Goal: Obtain resource: Obtain resource

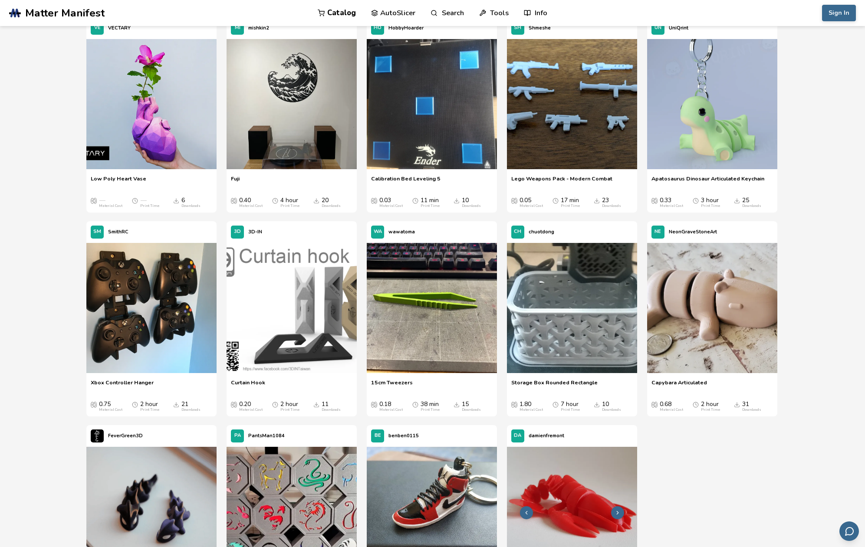
scroll to position [7209, 0]
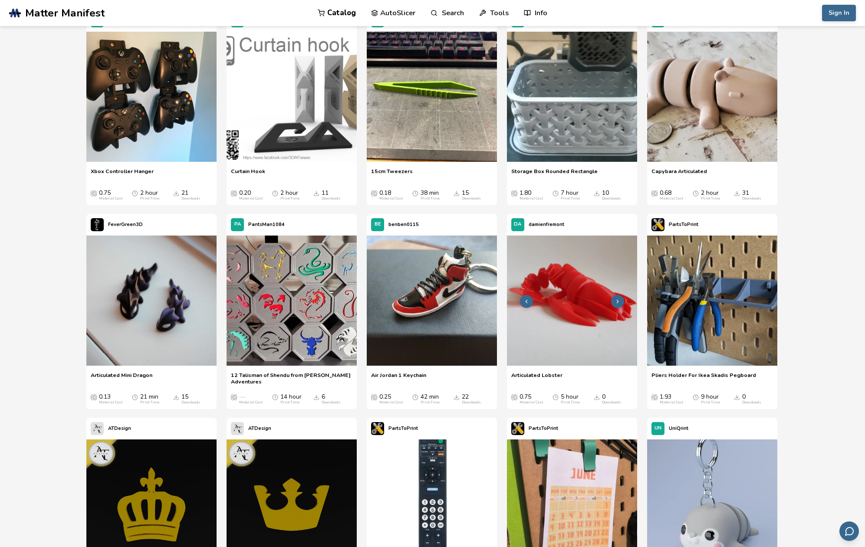
click at [615, 300] on icon at bounding box center [617, 302] width 6 height 6
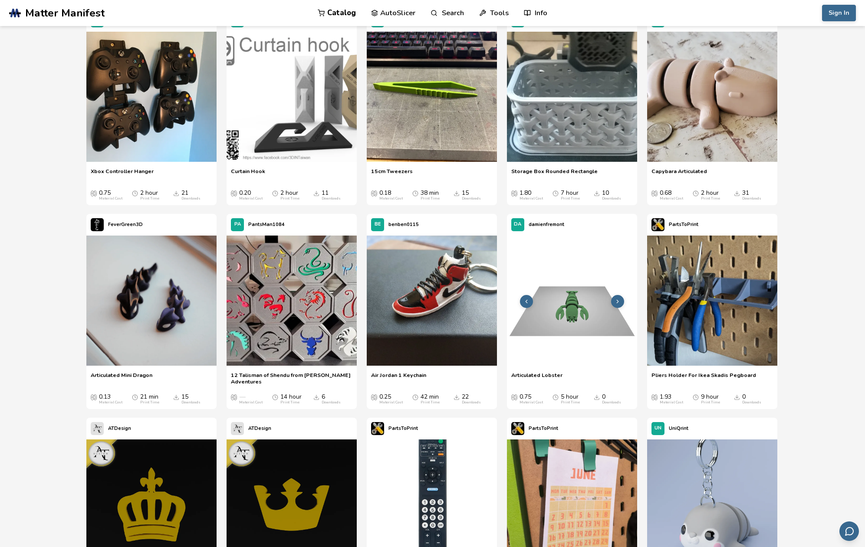
click at [617, 301] on polyline at bounding box center [618, 301] width 2 height 3
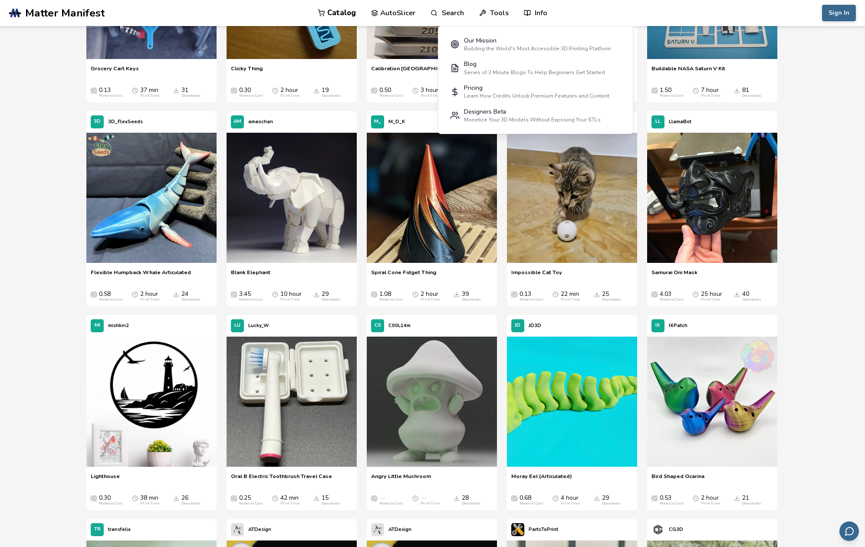
scroll to position [0, 0]
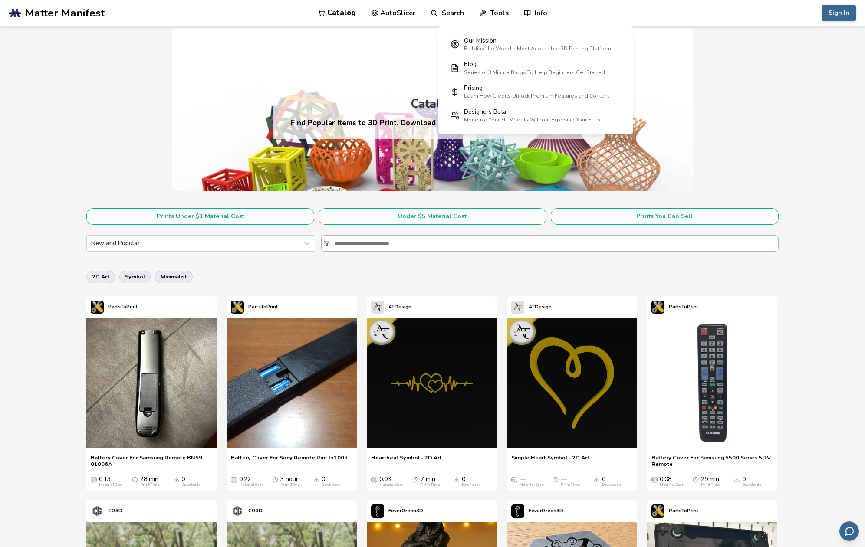
click at [397, 247] on input at bounding box center [556, 244] width 444 height 16
type input "**"
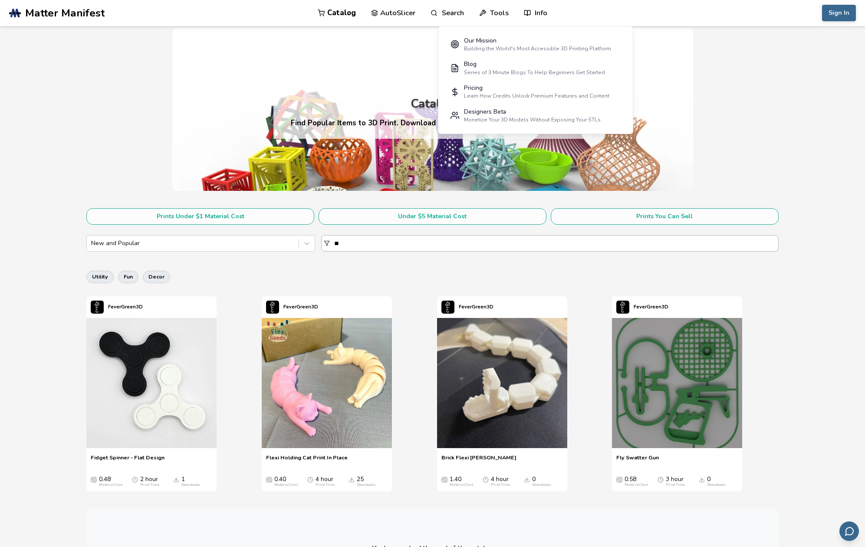
click at [390, 244] on input "**" at bounding box center [556, 244] width 444 height 16
type input "**********"
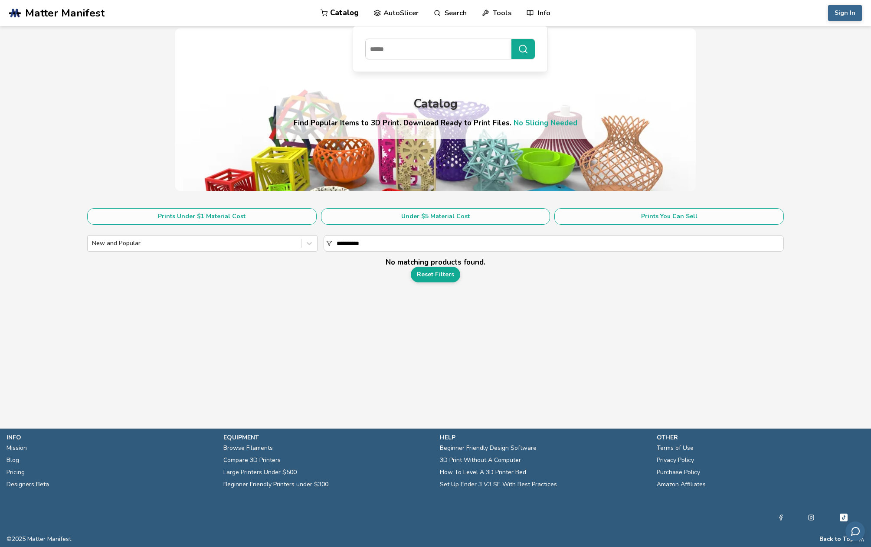
click at [341, 12] on link "Catalog" at bounding box center [340, 13] width 38 height 26
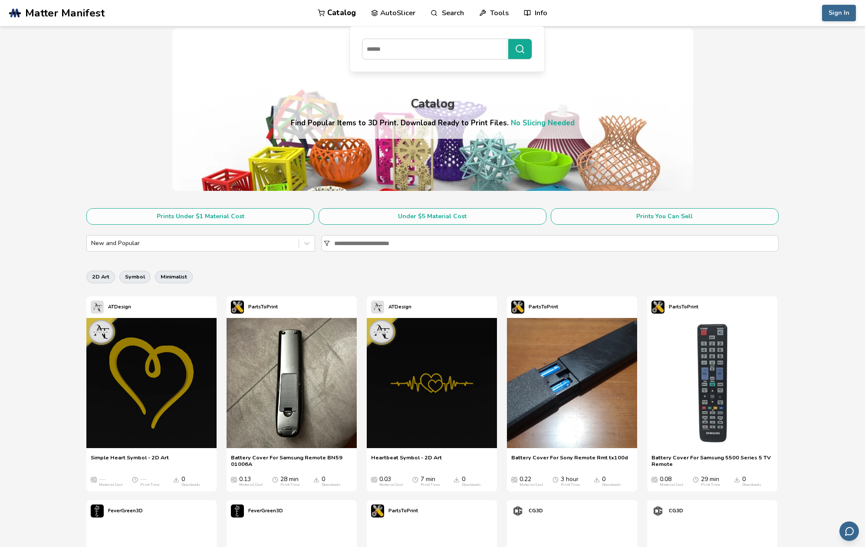
click at [62, 15] on span "Matter Manifest" at bounding box center [64, 13] width 79 height 12
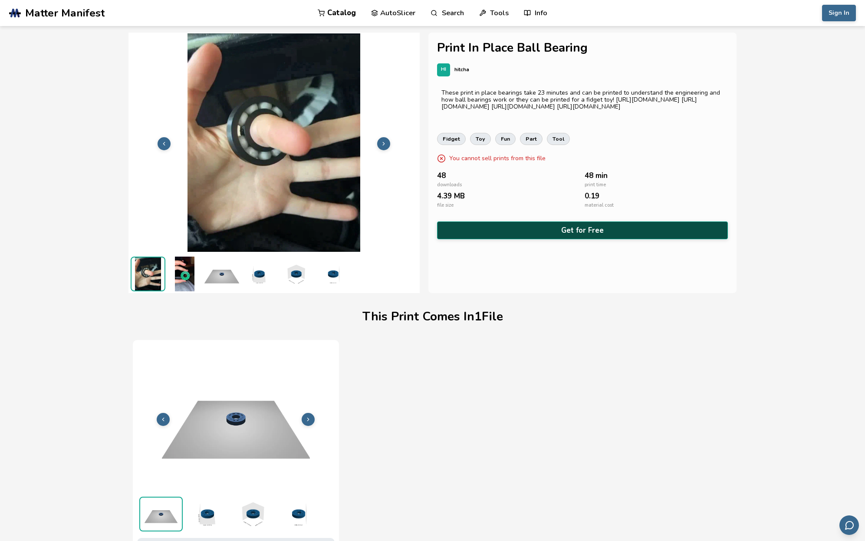
click at [580, 232] on button "Get for Free" at bounding box center [582, 230] width 291 height 18
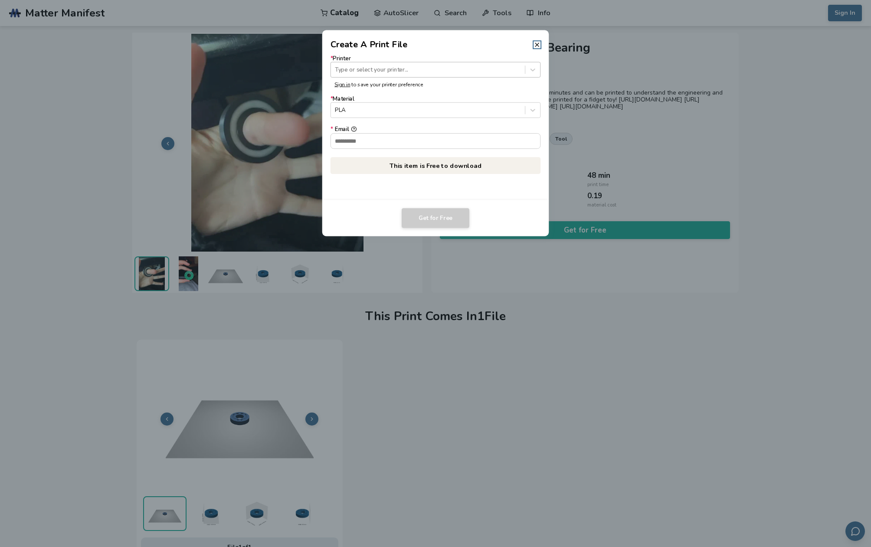
click at [408, 72] on div at bounding box center [428, 70] width 186 height 8
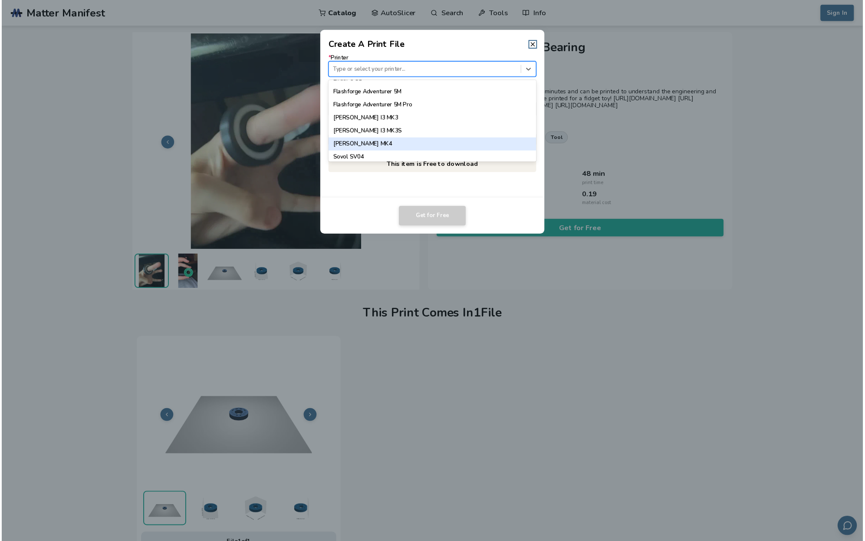
scroll to position [695, 0]
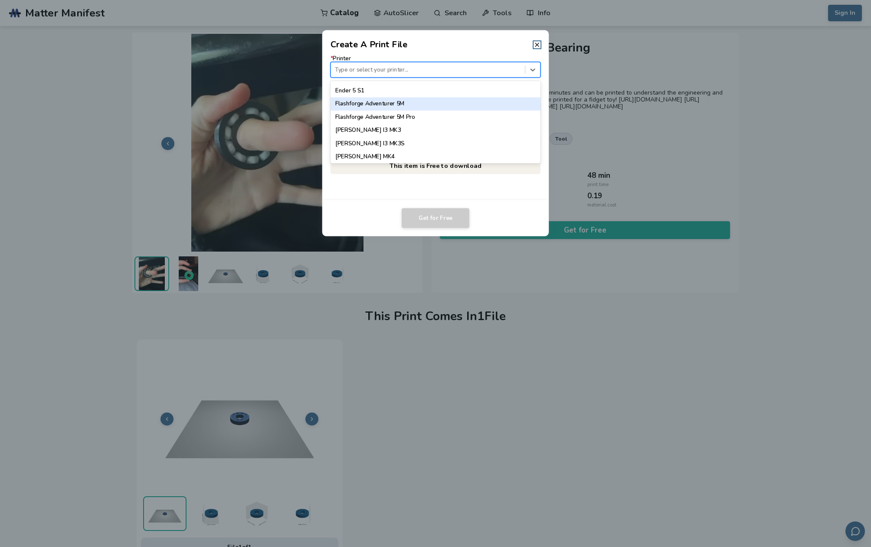
click at [408, 105] on div "Flashforge Adventurer 5M" at bounding box center [436, 103] width 210 height 13
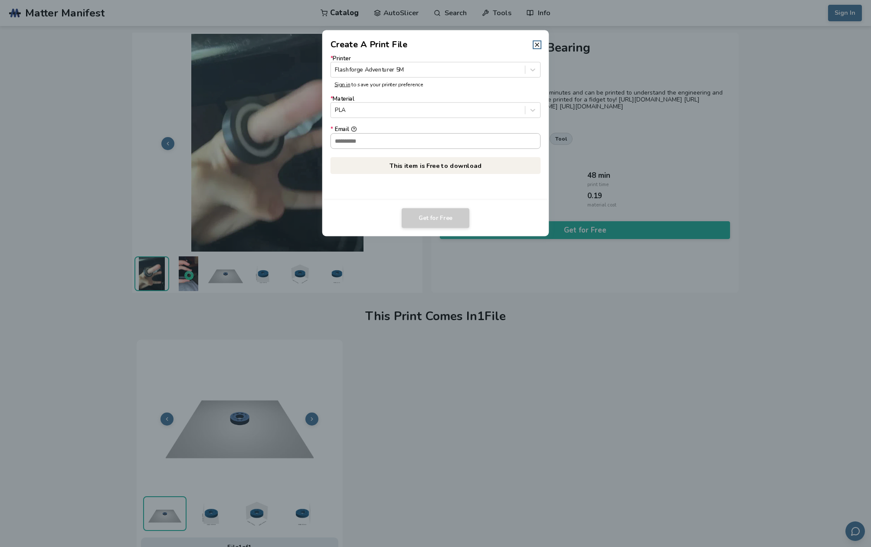
click at [408, 141] on input "* Email" at bounding box center [436, 141] width 210 height 15
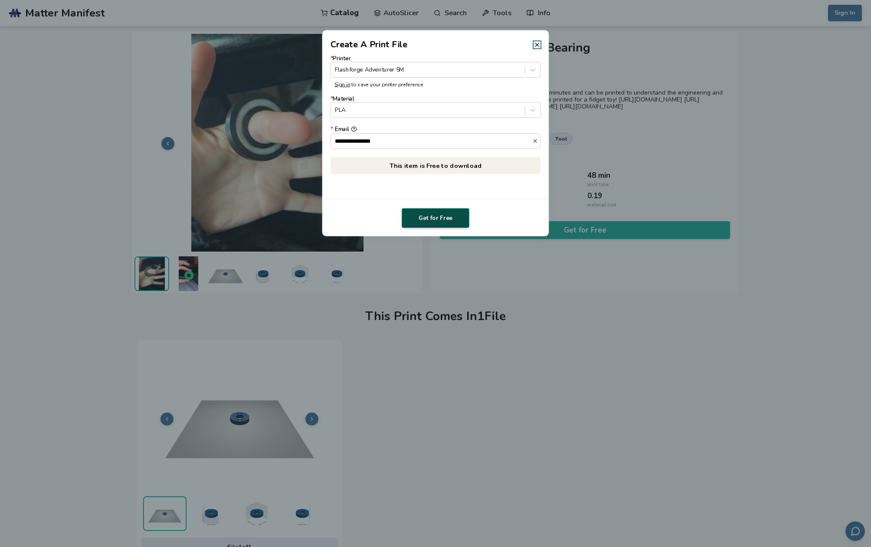
type input "**********"
click at [439, 221] on button "Get for Free" at bounding box center [436, 218] width 68 height 20
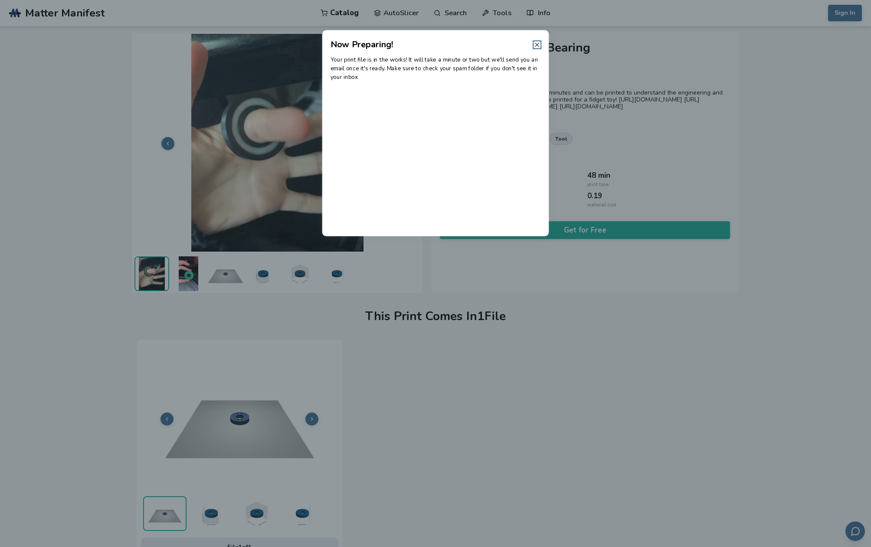
click at [537, 45] on line at bounding box center [536, 44] width 3 height 3
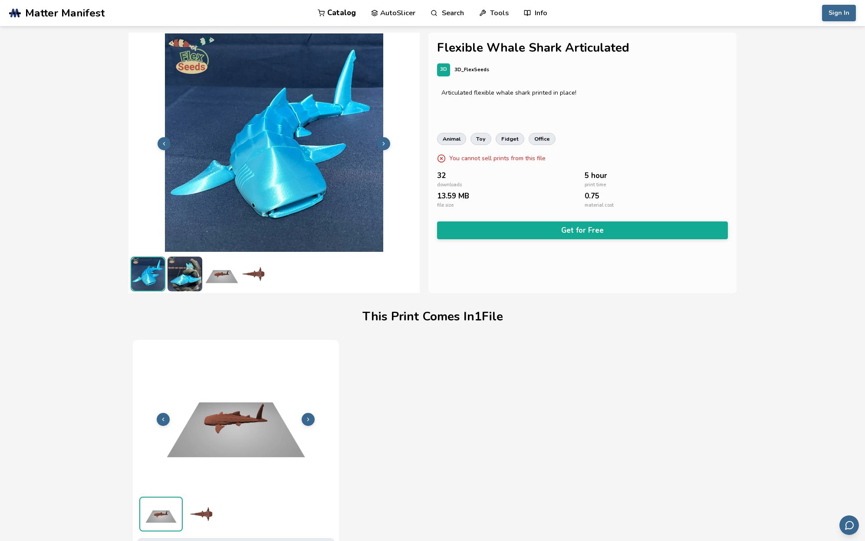
click at [387, 142] on button at bounding box center [383, 143] width 13 height 13
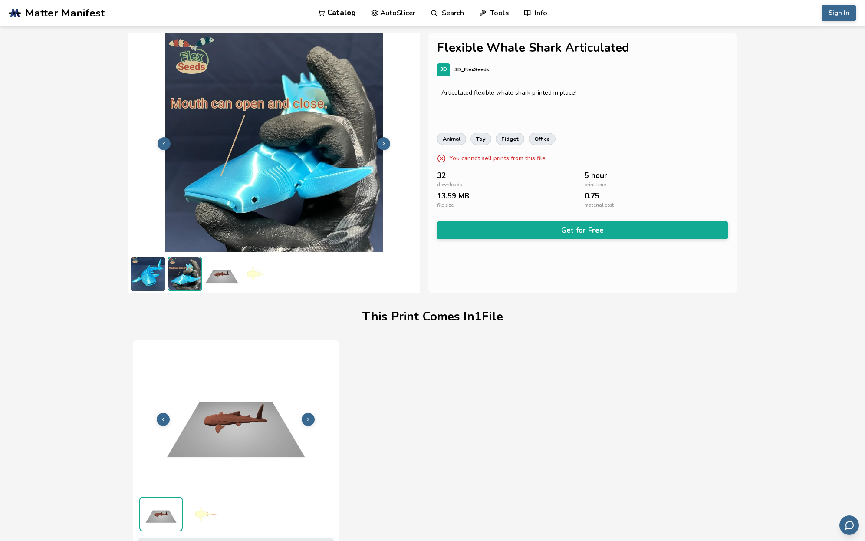
click at [387, 142] on button at bounding box center [383, 143] width 13 height 13
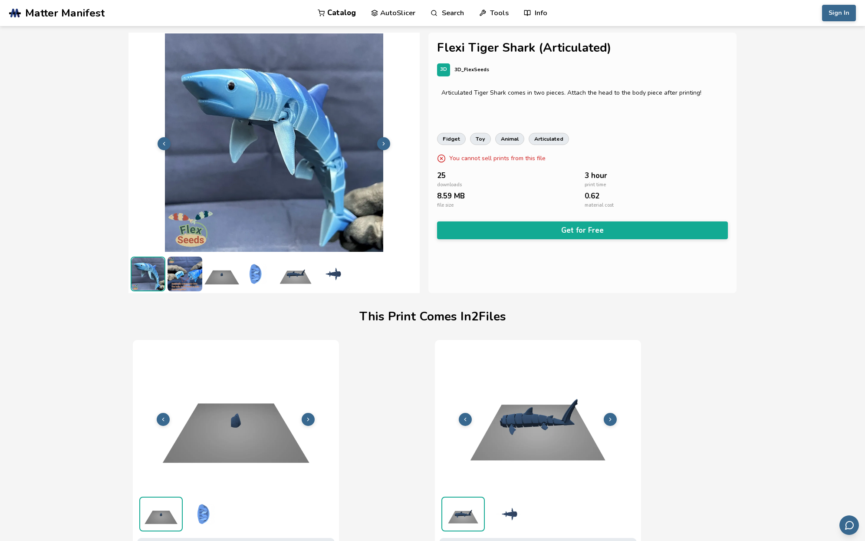
scroll to position [0, 3]
click at [381, 144] on icon at bounding box center [384, 144] width 6 height 6
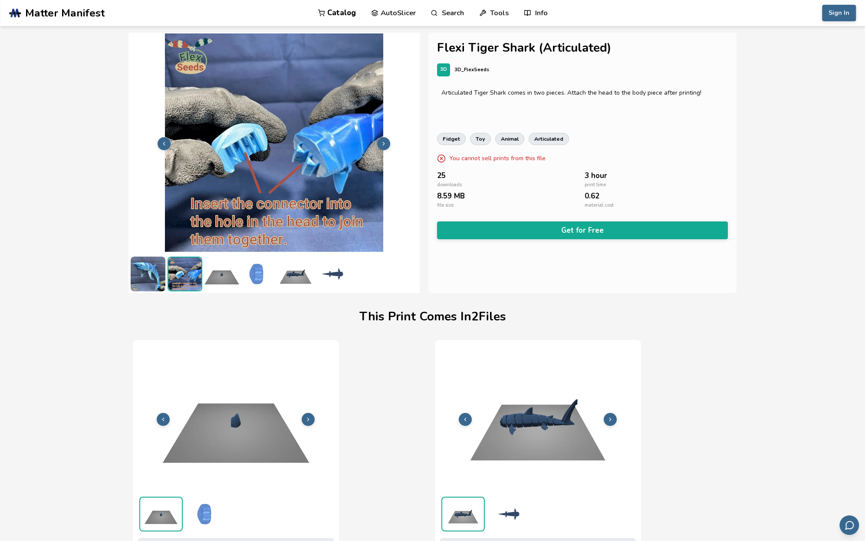
scroll to position [0, 0]
click at [381, 143] on icon at bounding box center [384, 144] width 6 height 6
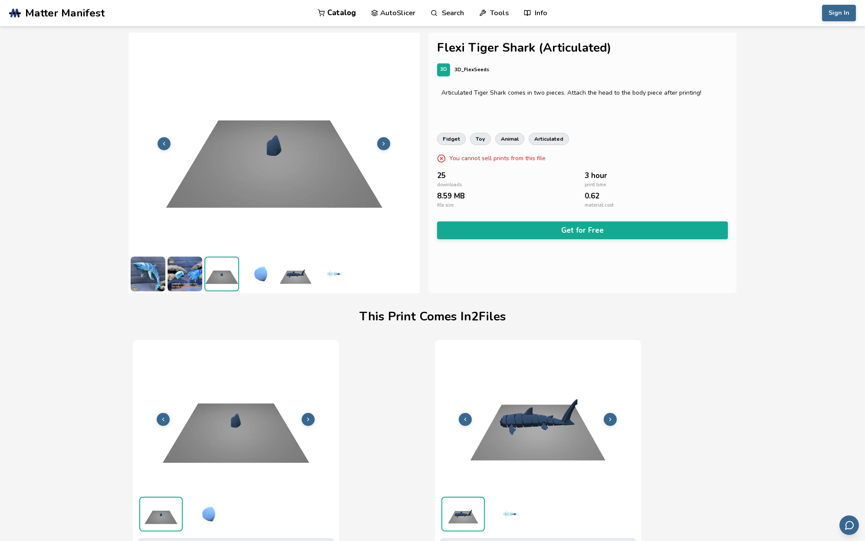
click at [381, 142] on icon at bounding box center [384, 144] width 6 height 6
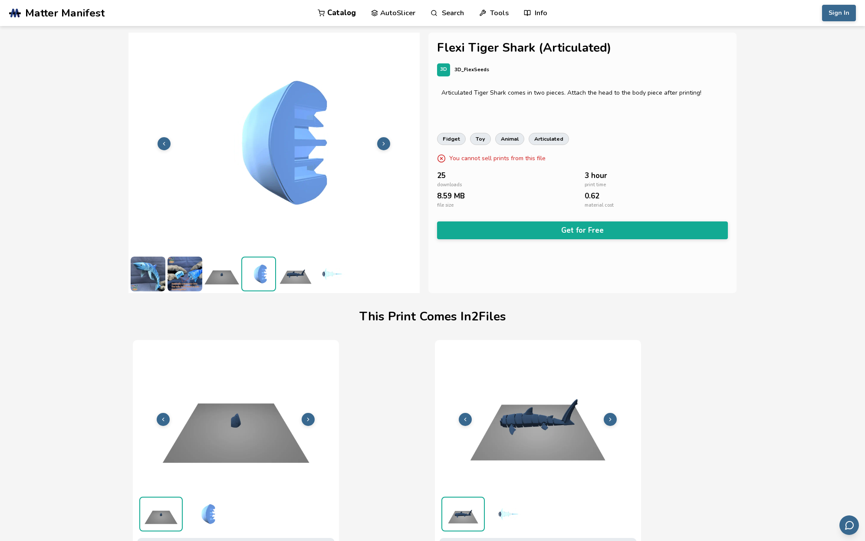
click at [384, 142] on icon at bounding box center [384, 144] width 6 height 6
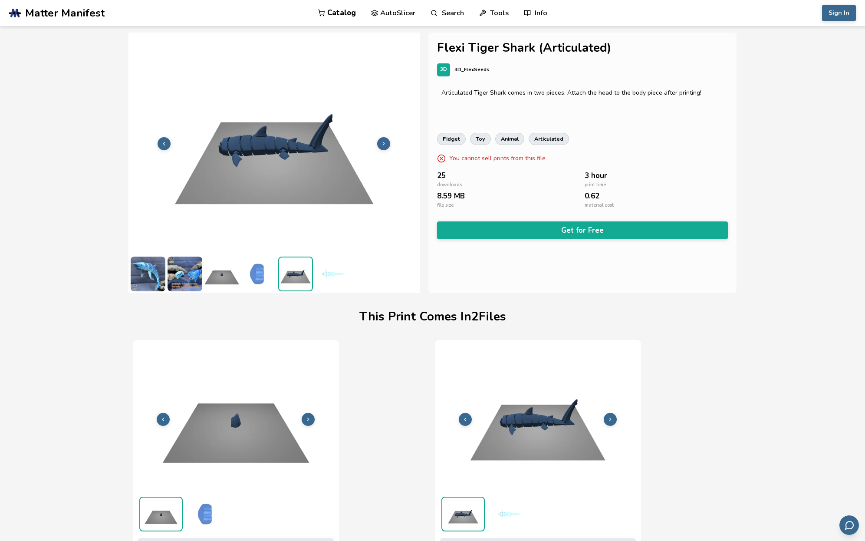
click at [384, 142] on icon at bounding box center [384, 144] width 6 height 6
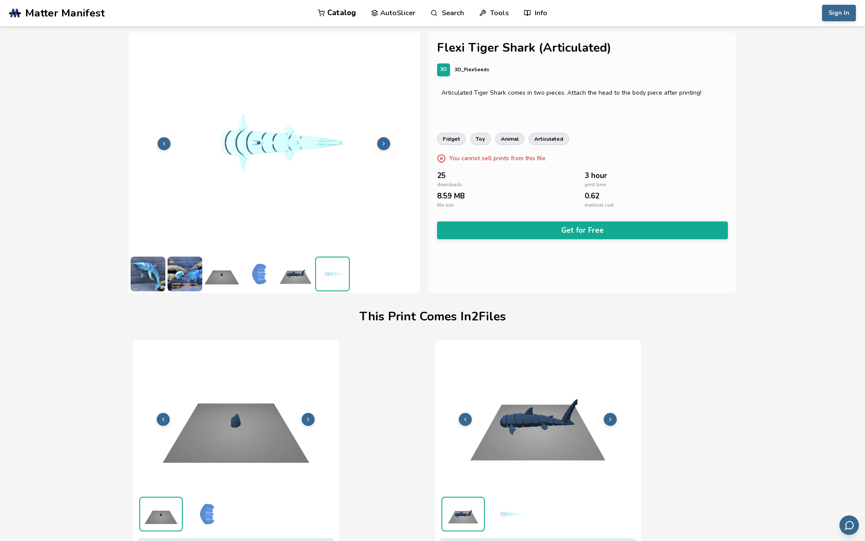
click at [384, 142] on icon at bounding box center [384, 144] width 6 height 6
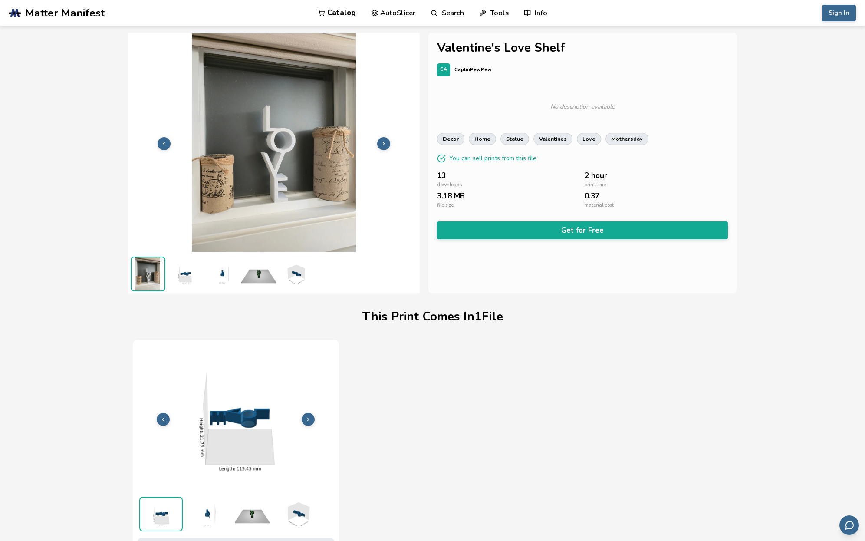
click at [384, 144] on polyline at bounding box center [384, 143] width 2 height 3
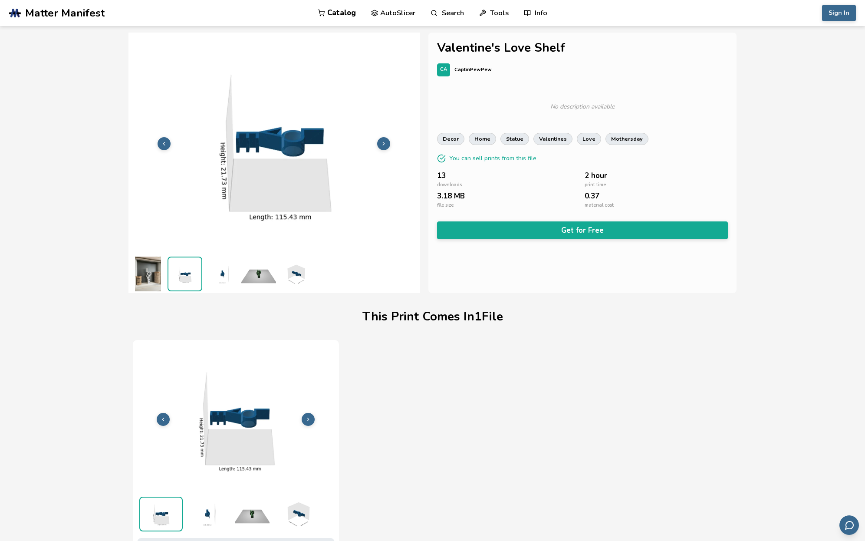
click at [384, 144] on polyline at bounding box center [384, 143] width 2 height 3
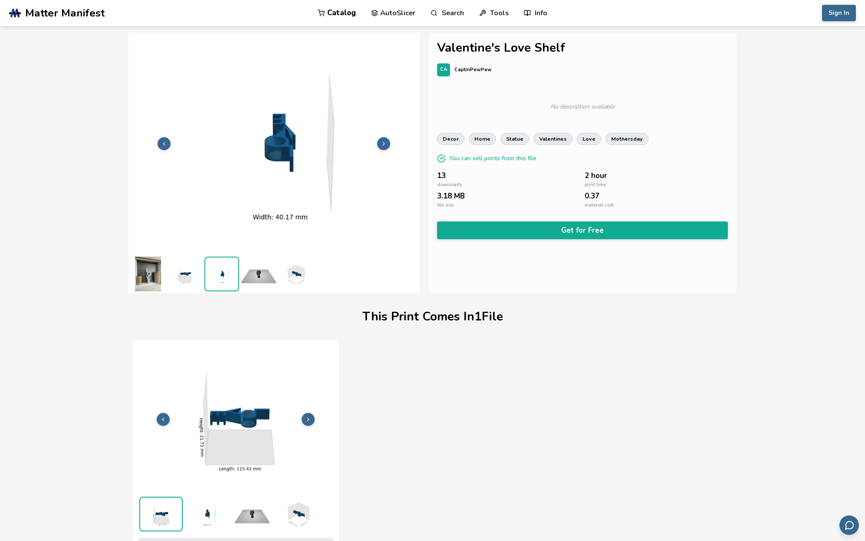
click at [384, 144] on polyline at bounding box center [384, 143] width 2 height 3
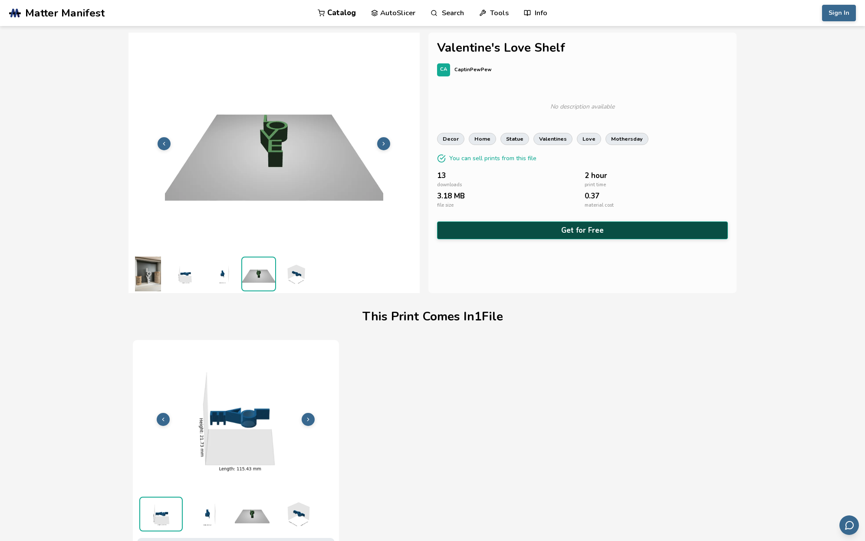
click at [583, 229] on button "Get for Free" at bounding box center [582, 230] width 291 height 18
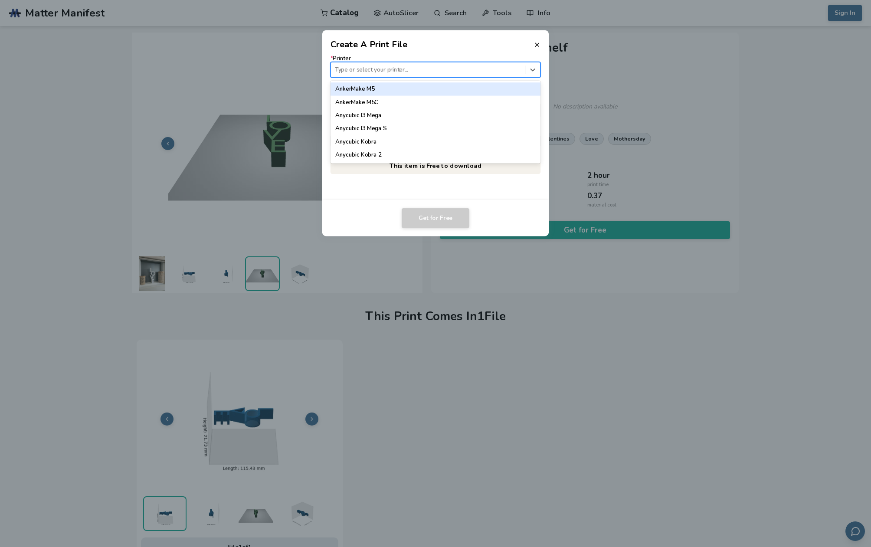
click at [452, 70] on div at bounding box center [428, 70] width 186 height 8
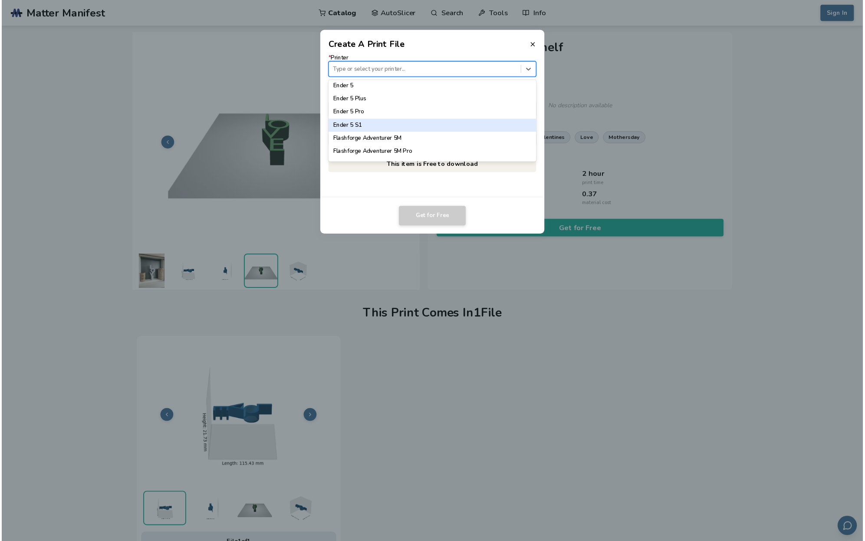
scroll to position [663, 0]
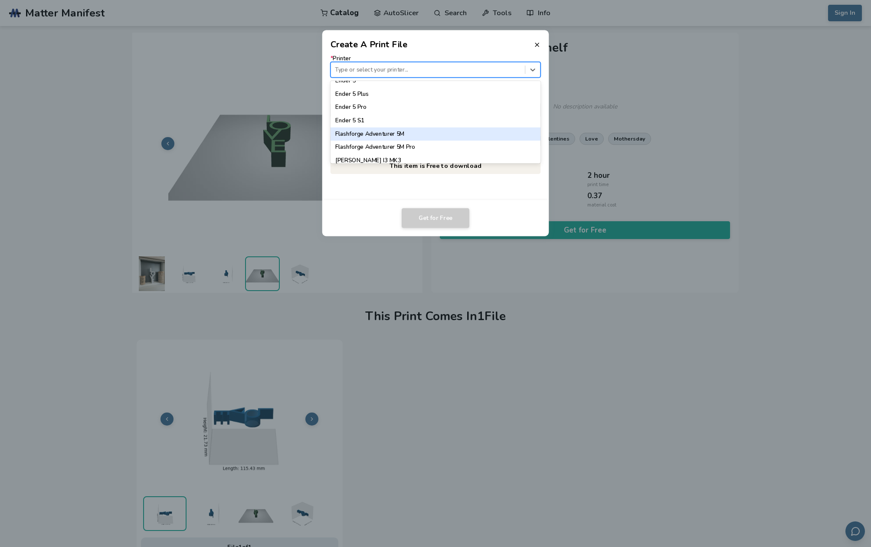
click at [433, 132] on div "Flashforge Adventurer 5M" at bounding box center [436, 133] width 210 height 13
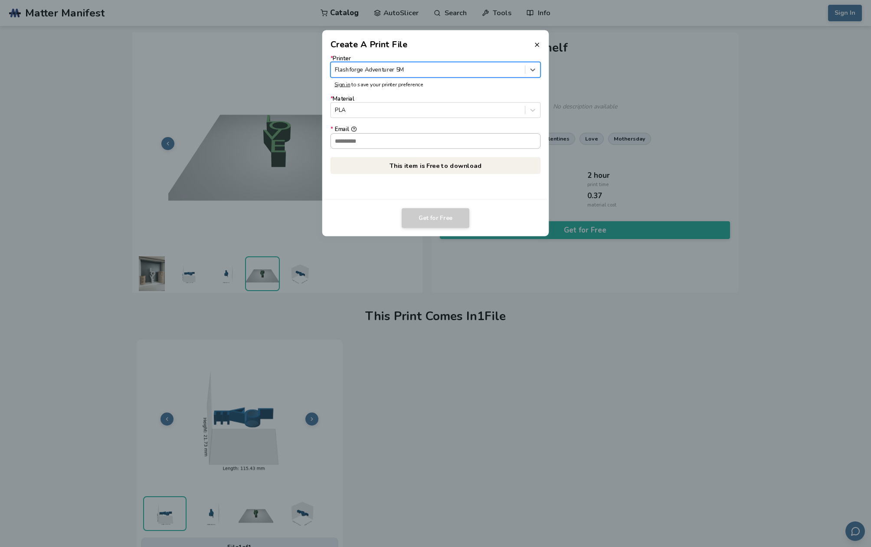
click at [426, 142] on input "* Email" at bounding box center [436, 141] width 210 height 15
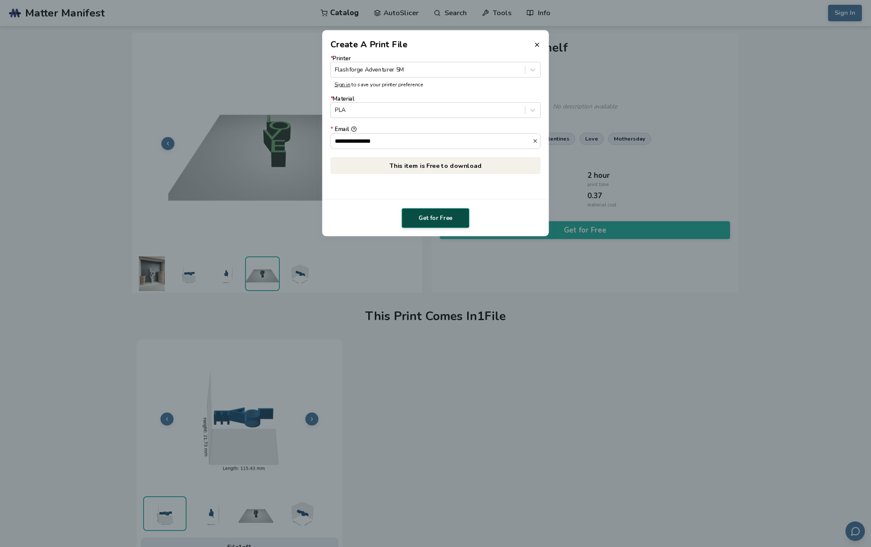
type input "**********"
click at [445, 217] on button "Get for Free" at bounding box center [436, 218] width 68 height 20
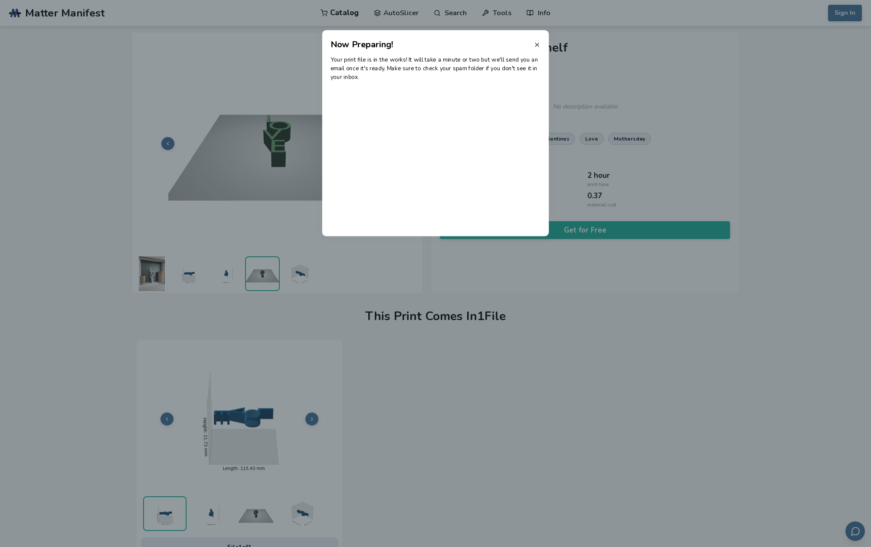
click at [538, 46] on line at bounding box center [536, 44] width 3 height 3
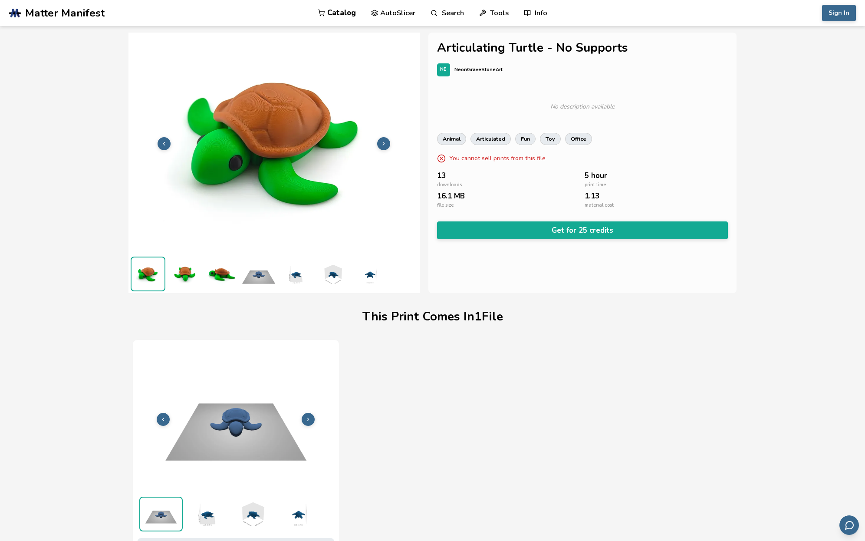
click at [386, 144] on icon at bounding box center [384, 144] width 6 height 6
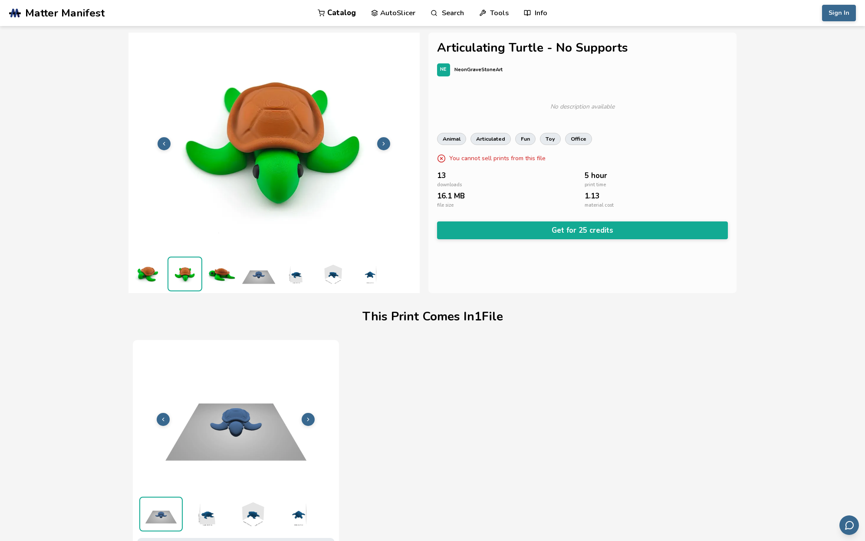
click at [386, 144] on icon at bounding box center [384, 144] width 6 height 6
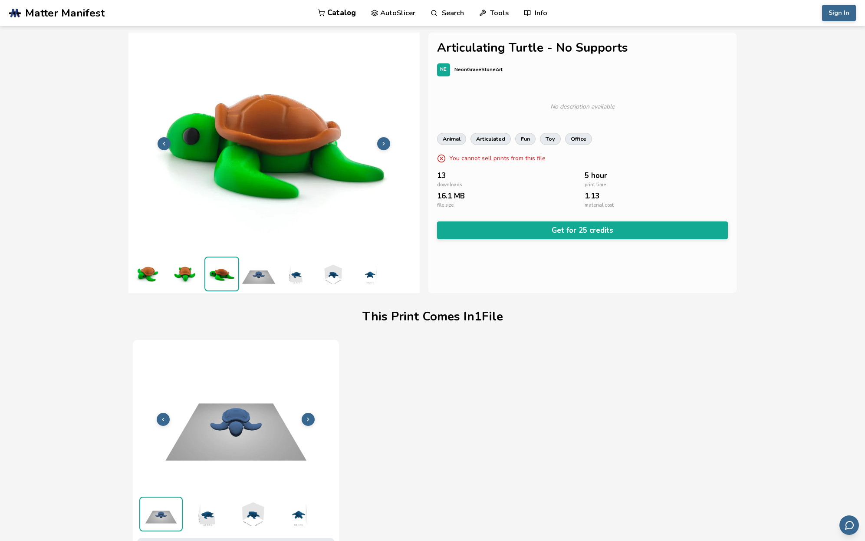
click at [386, 144] on icon at bounding box center [384, 144] width 6 height 6
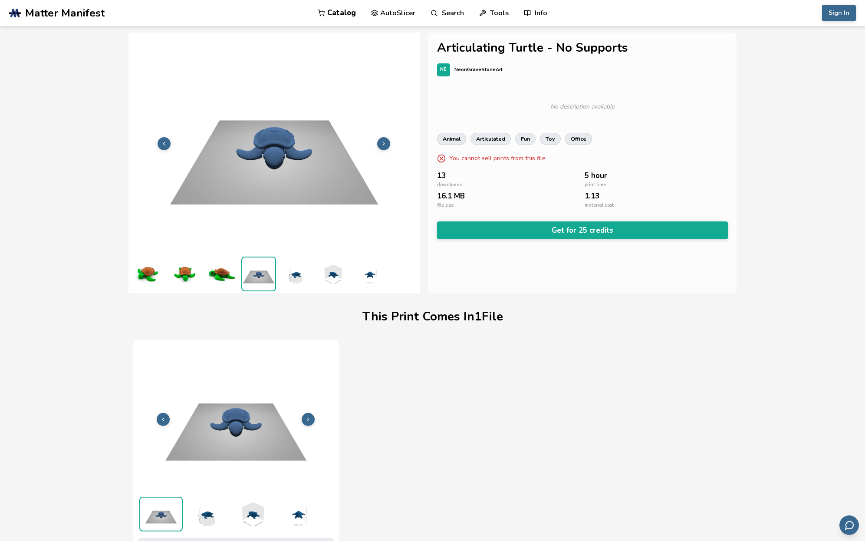
click at [386, 144] on icon at bounding box center [384, 144] width 6 height 6
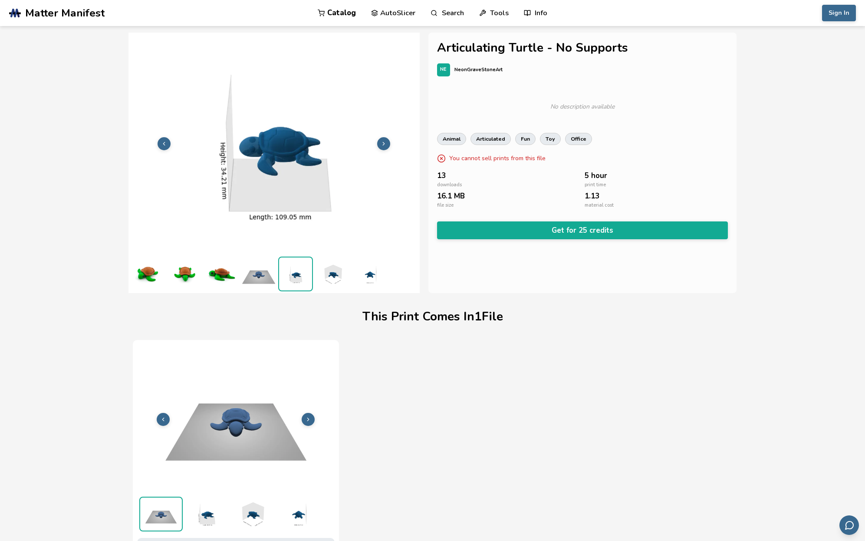
click at [386, 144] on icon at bounding box center [384, 144] width 6 height 6
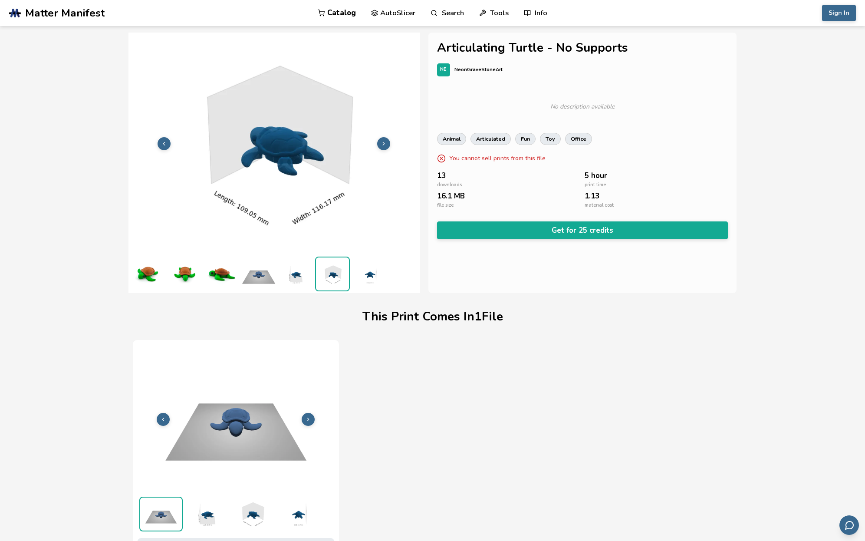
click at [386, 144] on icon at bounding box center [384, 144] width 6 height 6
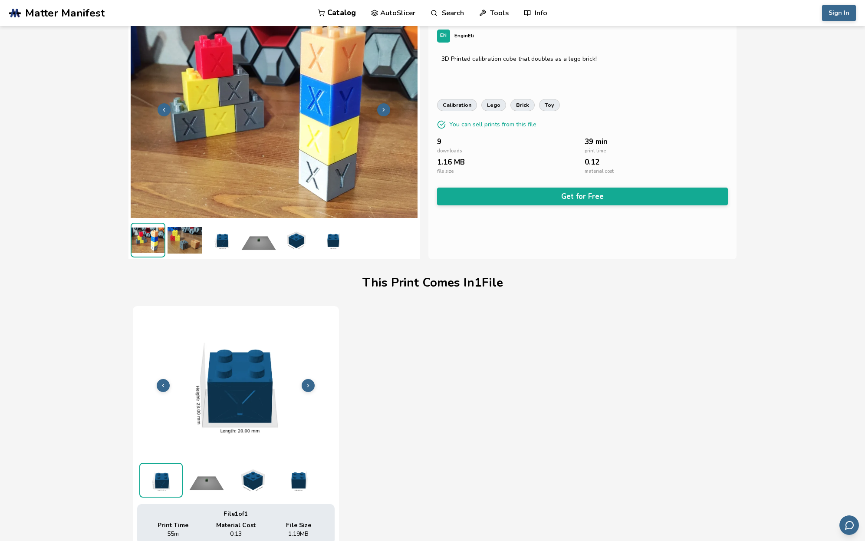
scroll to position [62, 0]
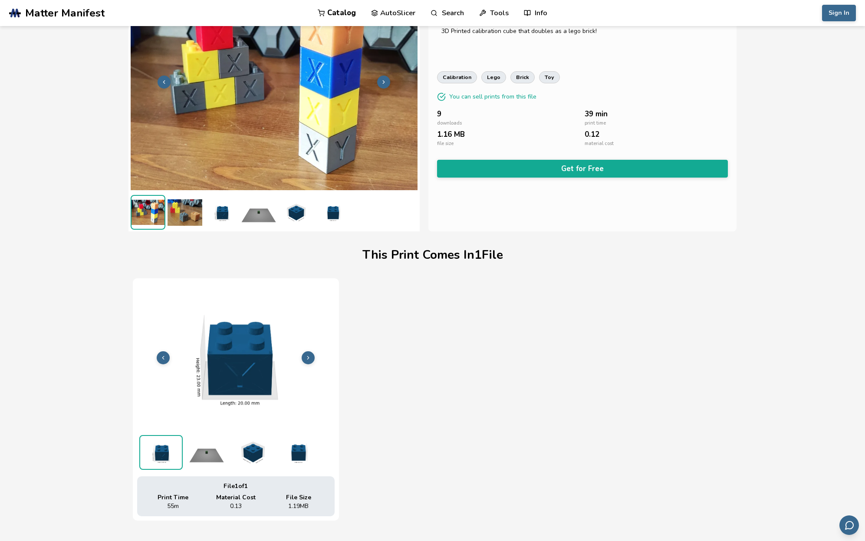
click at [308, 355] on icon at bounding box center [308, 357] width 6 height 6
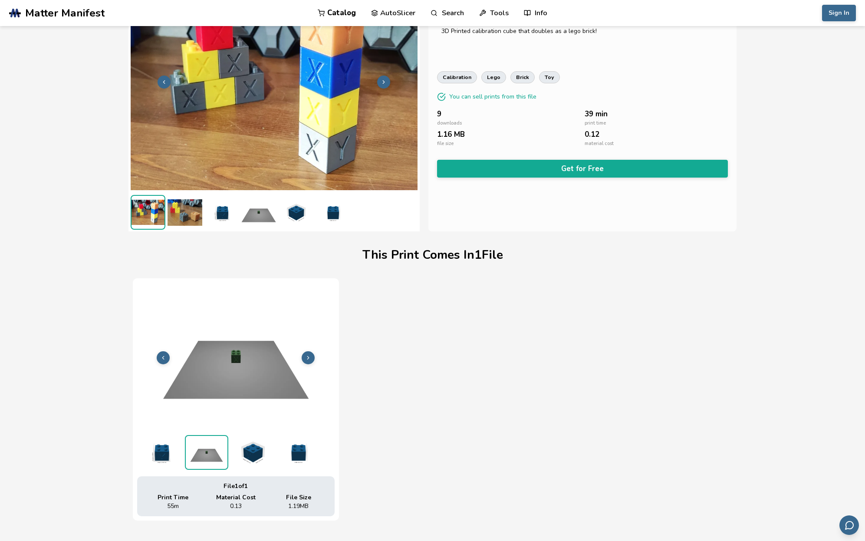
click at [308, 355] on icon at bounding box center [308, 357] width 6 height 6
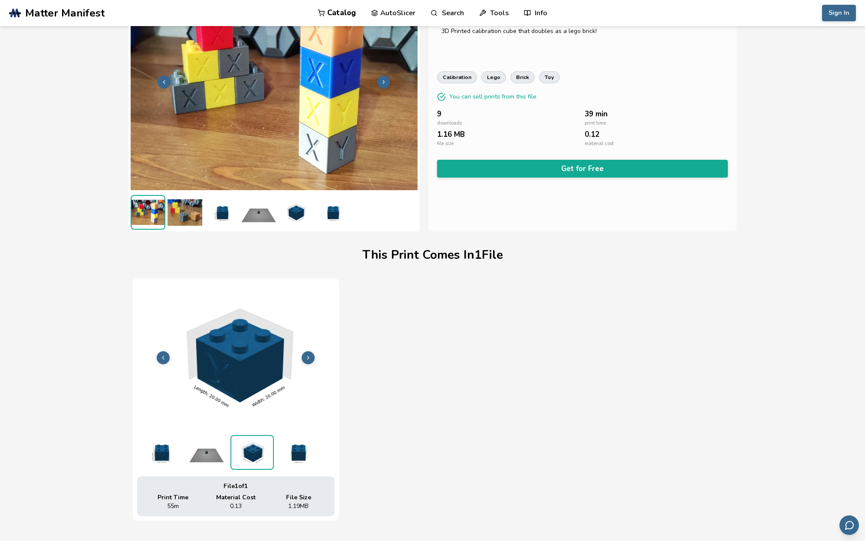
click at [308, 355] on icon at bounding box center [308, 357] width 6 height 6
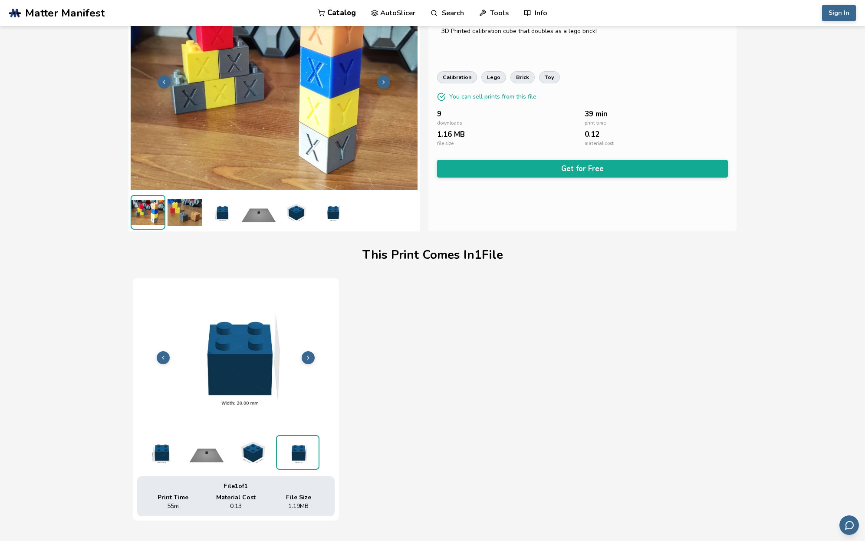
click at [308, 355] on icon at bounding box center [308, 357] width 6 height 6
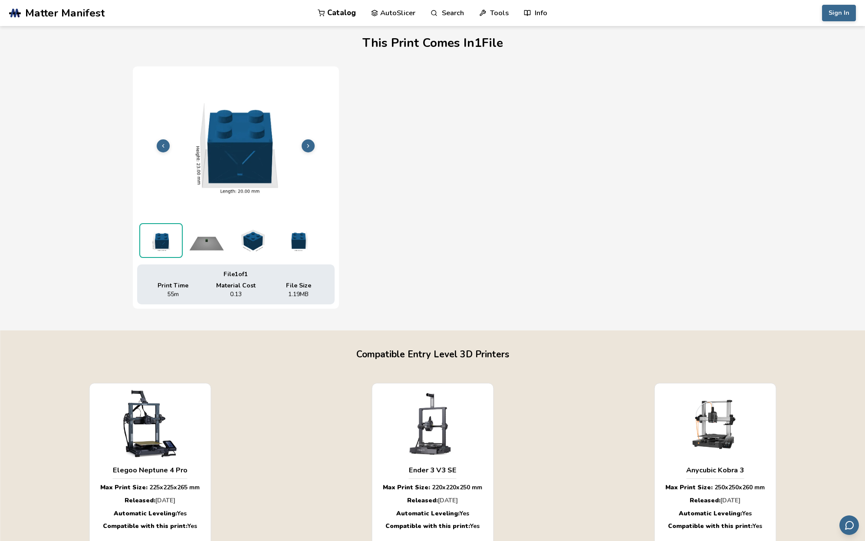
scroll to position [0, 0]
